Goal: Task Accomplishment & Management: Manage account settings

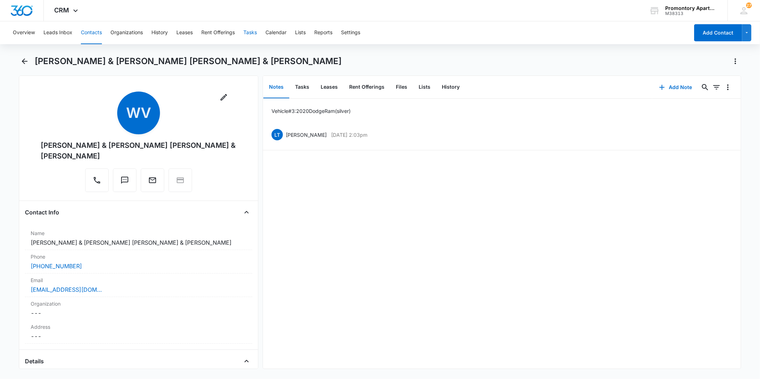
click at [247, 30] on button "Tasks" at bounding box center [251, 32] width 14 height 23
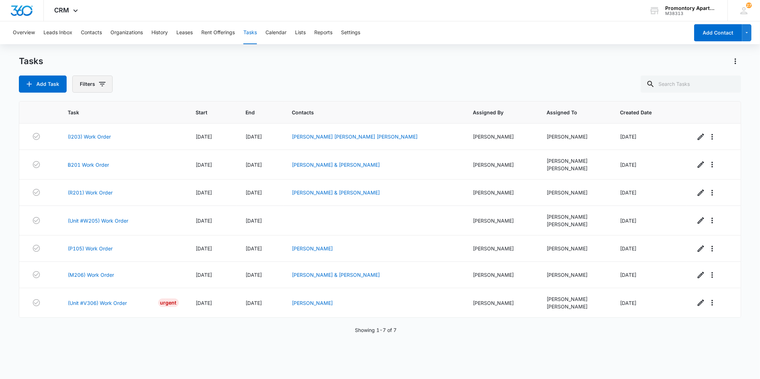
click at [101, 80] on button "Filters" at bounding box center [92, 84] width 40 height 17
click at [114, 166] on label "Complete" at bounding box center [122, 169] width 82 height 7
click at [81, 169] on input "Complete" at bounding box center [81, 169] width 0 height 0
radio input "false"
radio input "true"
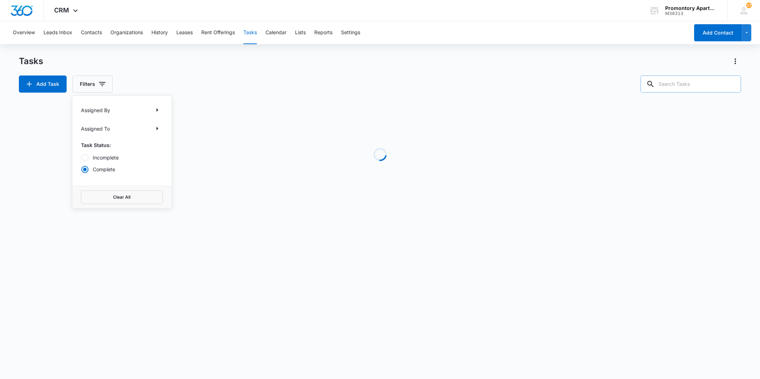
click at [710, 83] on input "text" at bounding box center [691, 84] width 101 height 17
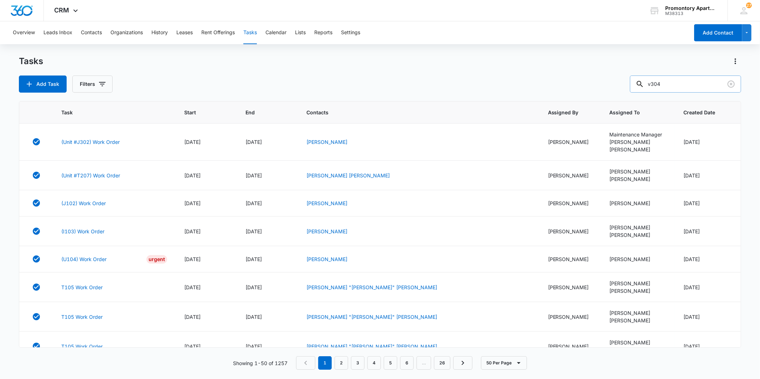
type input "v304"
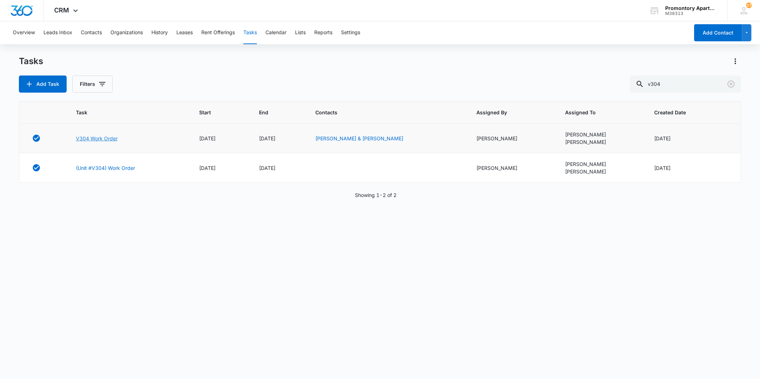
click at [111, 140] on link "V304 Work Order" at bounding box center [97, 138] width 42 height 7
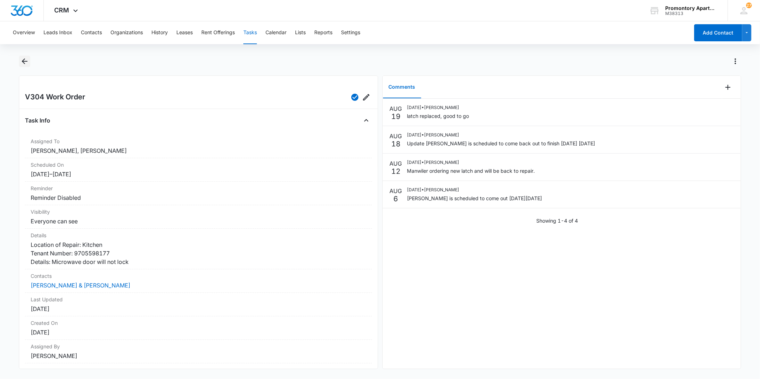
click at [20, 59] on button "Back" at bounding box center [24, 61] width 11 height 11
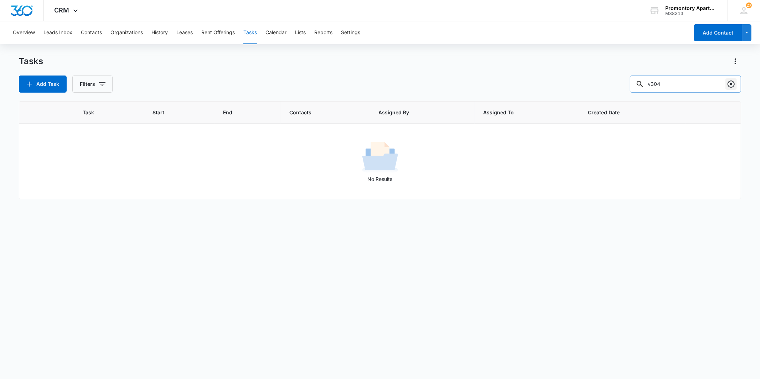
click at [732, 86] on icon "Clear" at bounding box center [731, 84] width 9 height 9
